Goal: Entertainment & Leisure: Consume media (video, audio)

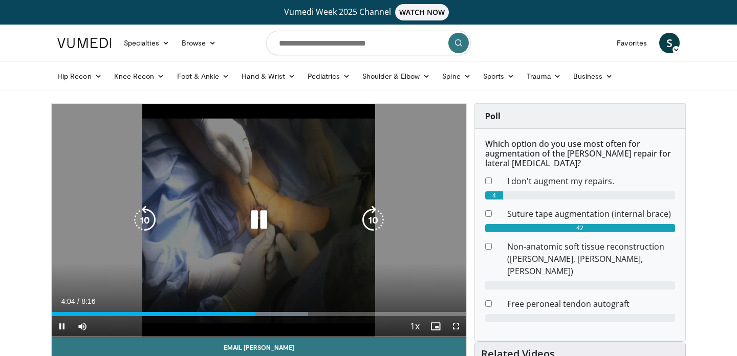
click at [263, 216] on icon "Video Player" at bounding box center [259, 220] width 29 height 29
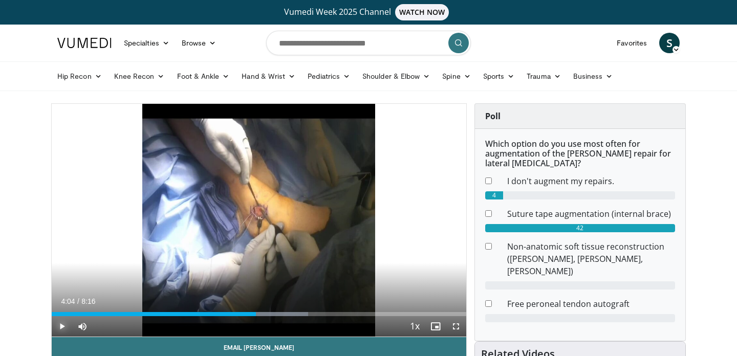
click at [64, 326] on span "Video Player" at bounding box center [62, 326] width 20 height 20
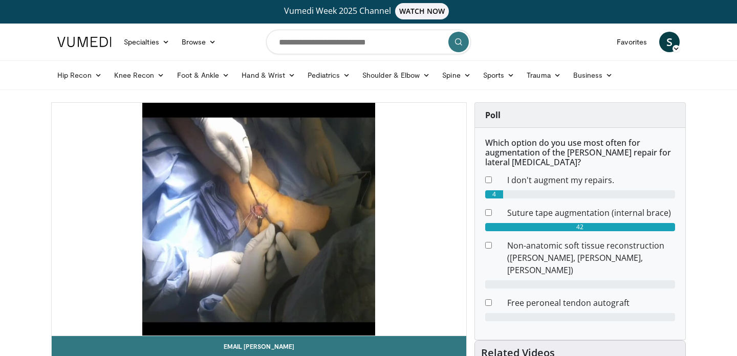
scroll to position [1, 0]
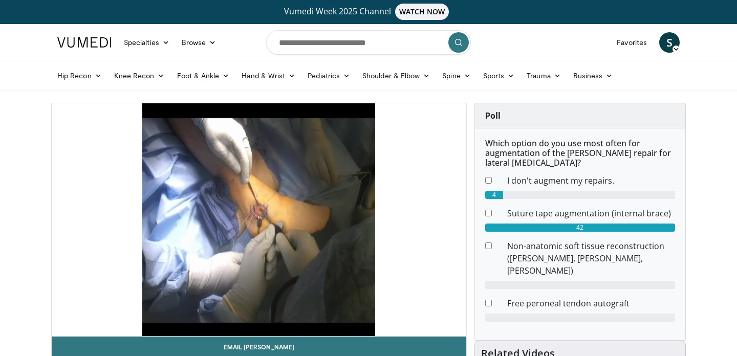
click at [52, 316] on button "Pause" at bounding box center [62, 326] width 20 height 20
